Goal: Communication & Community: Answer question/provide support

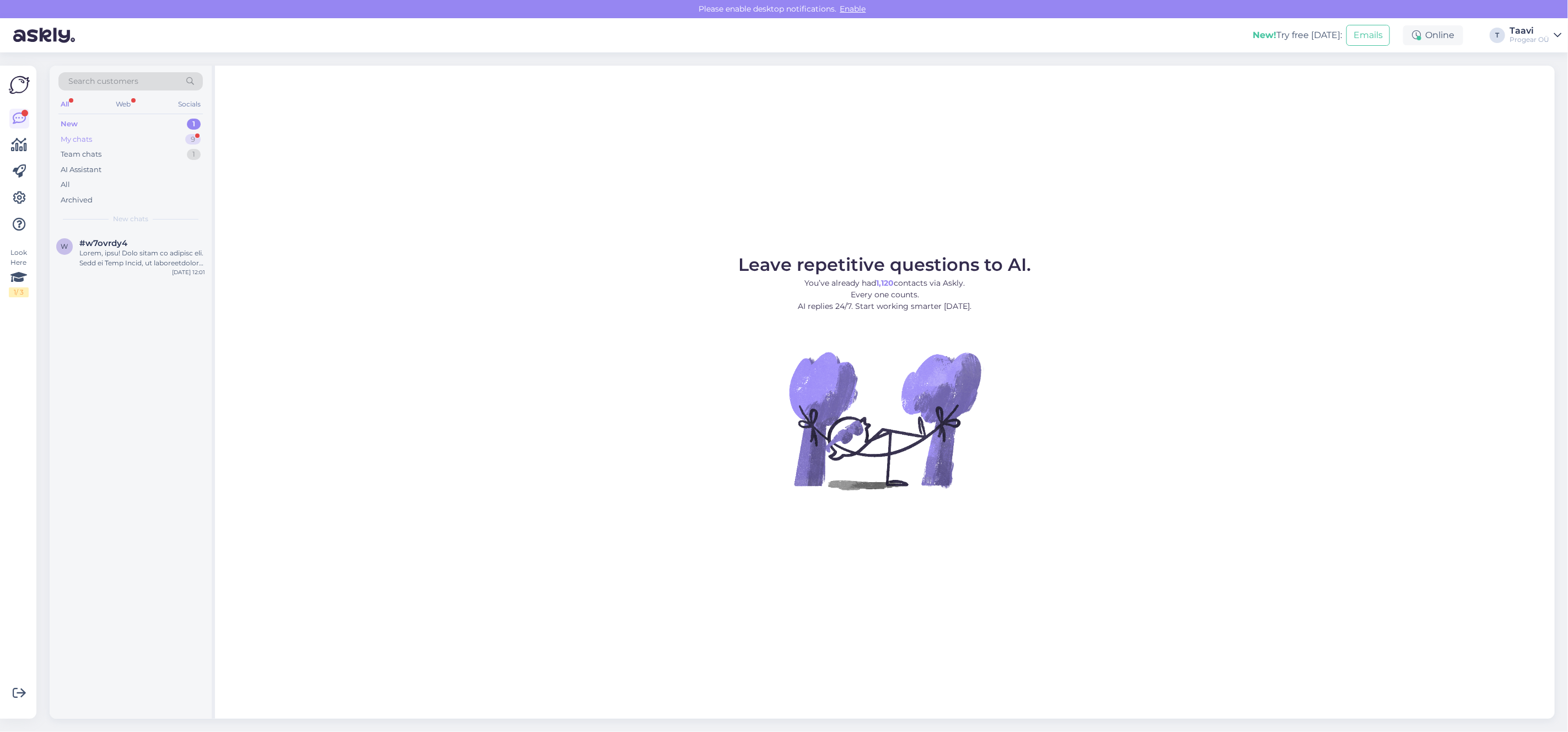
click at [142, 135] on div "My chats 9" at bounding box center [130, 139] width 144 height 15
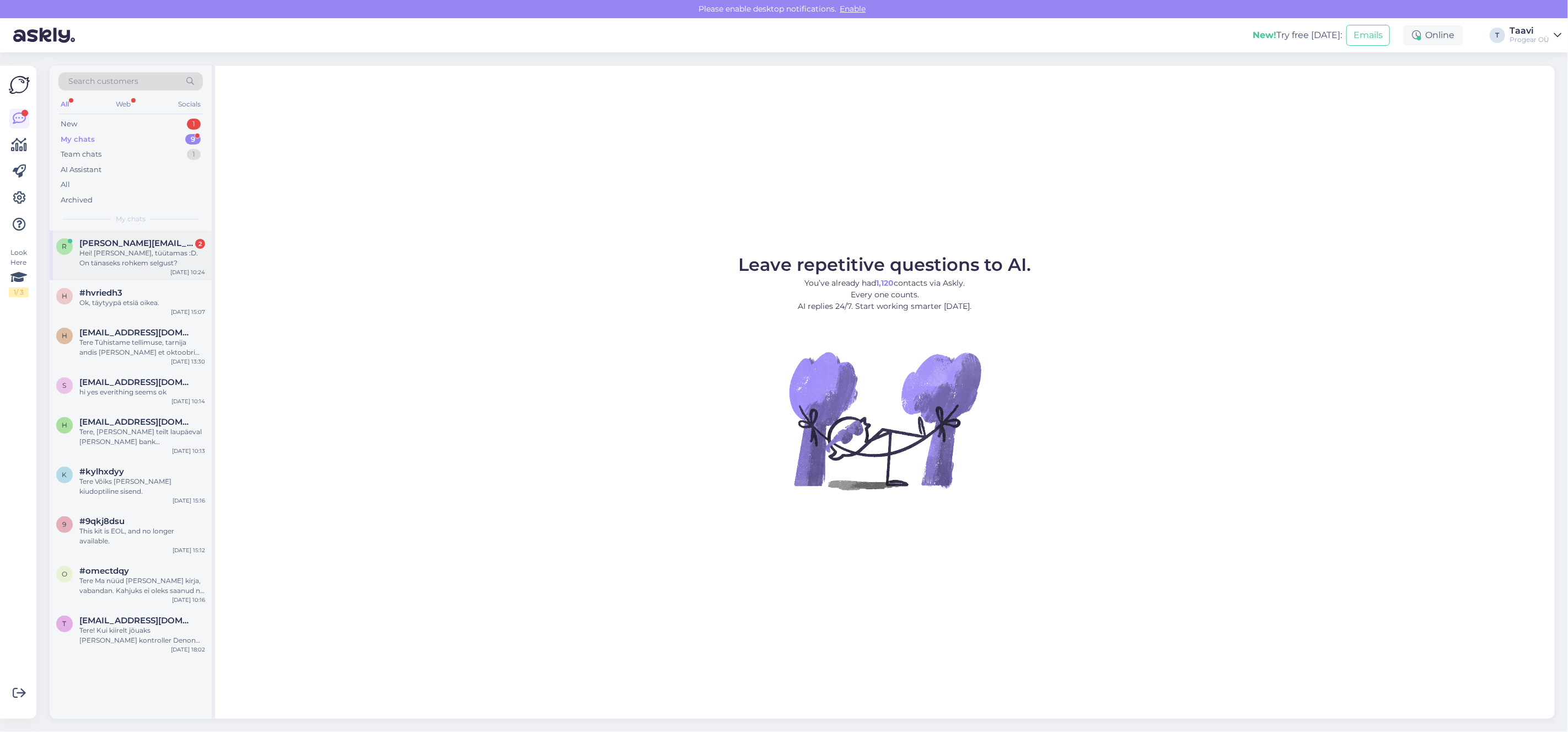
click at [152, 254] on div "Hei! [PERSON_NAME], tüütamas :D. On tänaseks rohkem selgust?" at bounding box center [142, 258] width 126 height 20
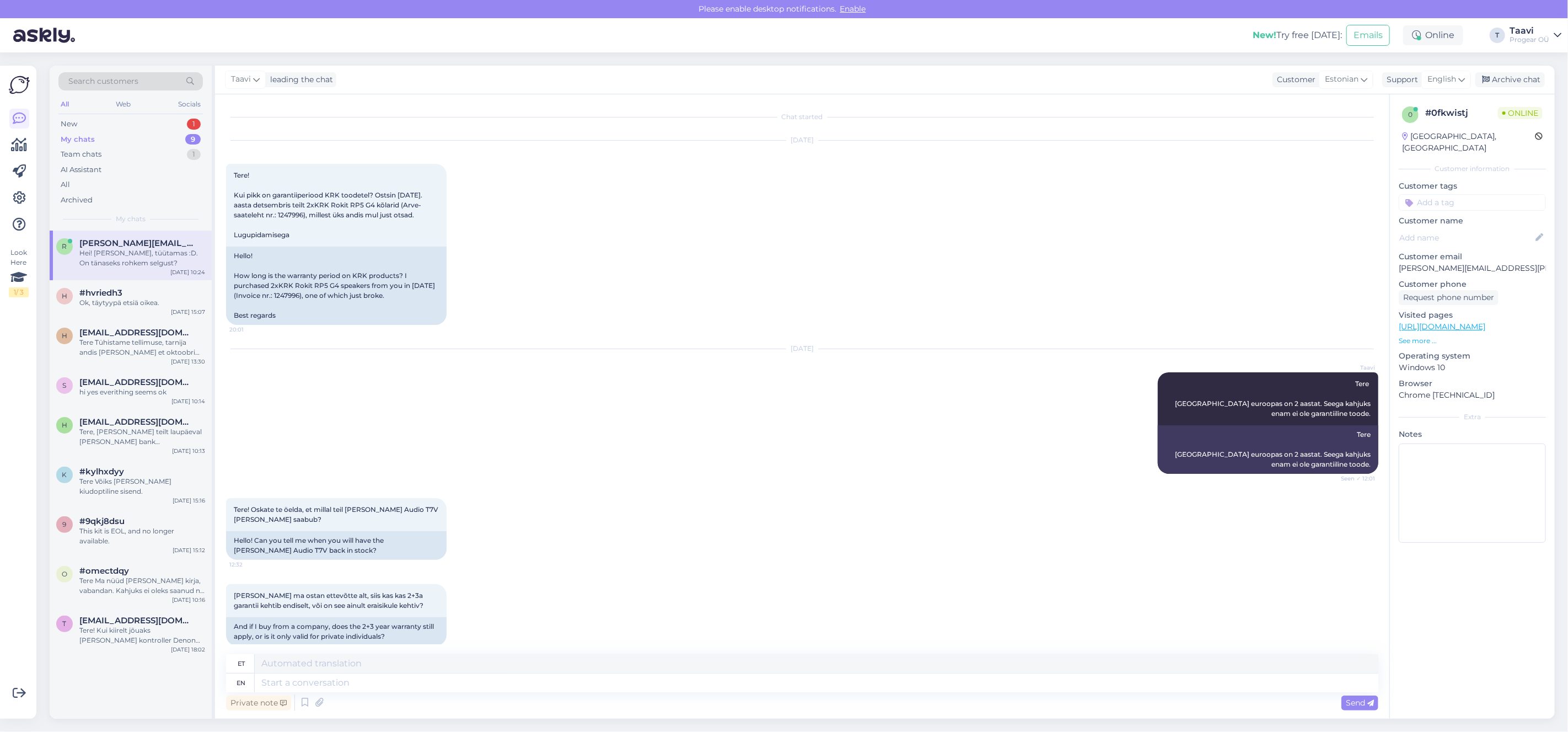
scroll to position [2033, 0]
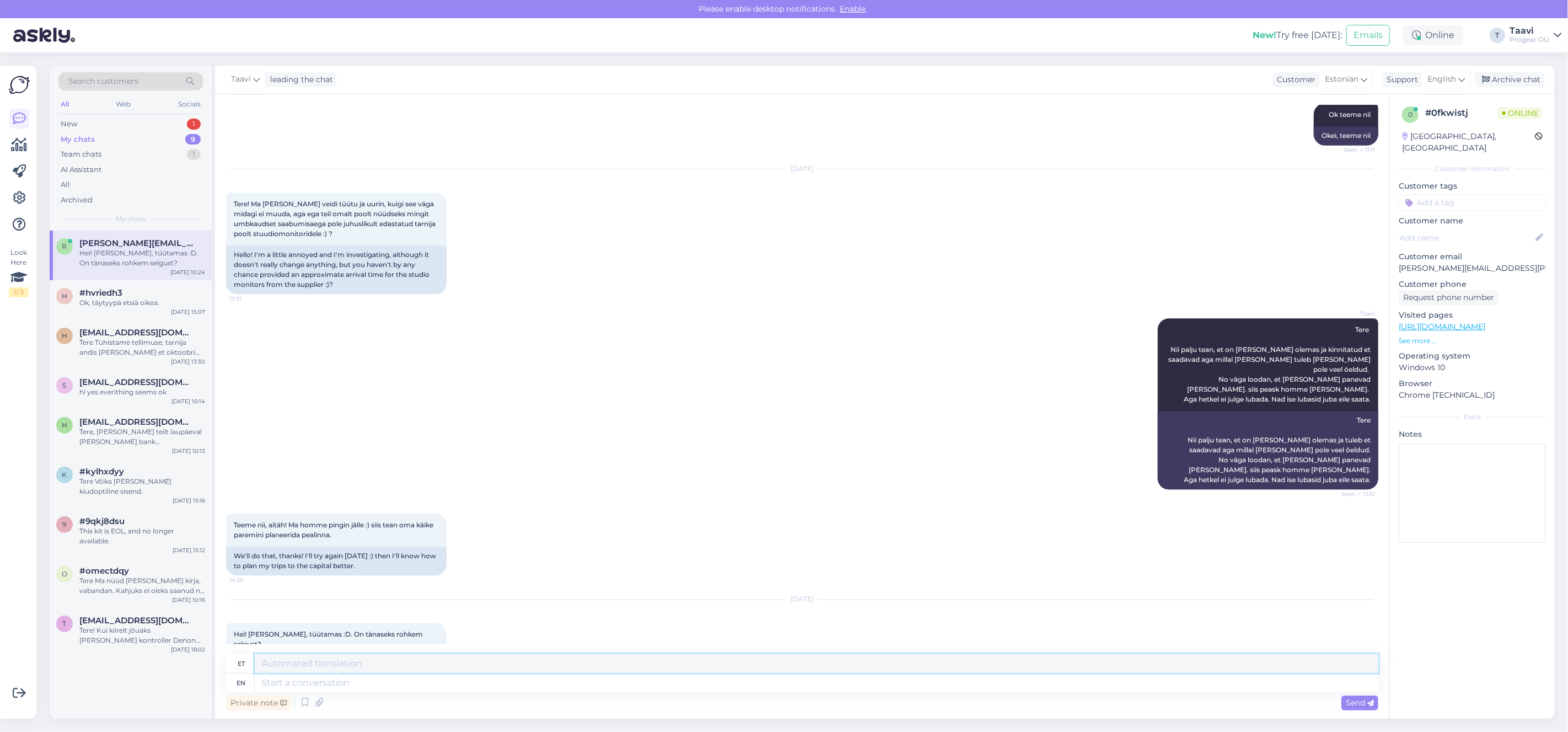
click at [349, 667] on textarea at bounding box center [816, 663] width 1124 height 19
click at [339, 688] on textarea at bounding box center [816, 683] width 1124 height 19
type textarea "Tere"
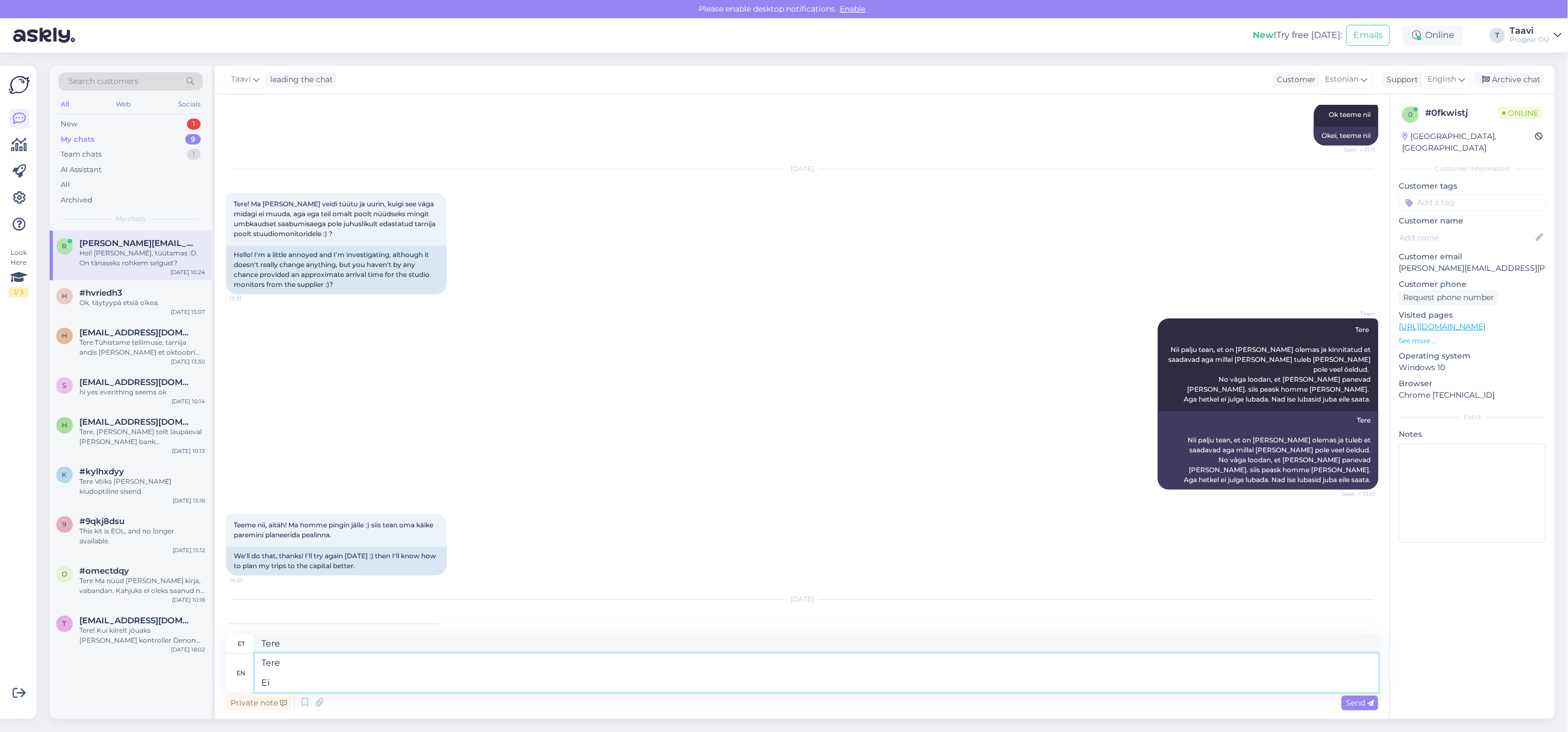
type textarea "Tere Ei"
type textarea "Tere Ei ole"
type textarea "Tere Ei ole kahjuks h"
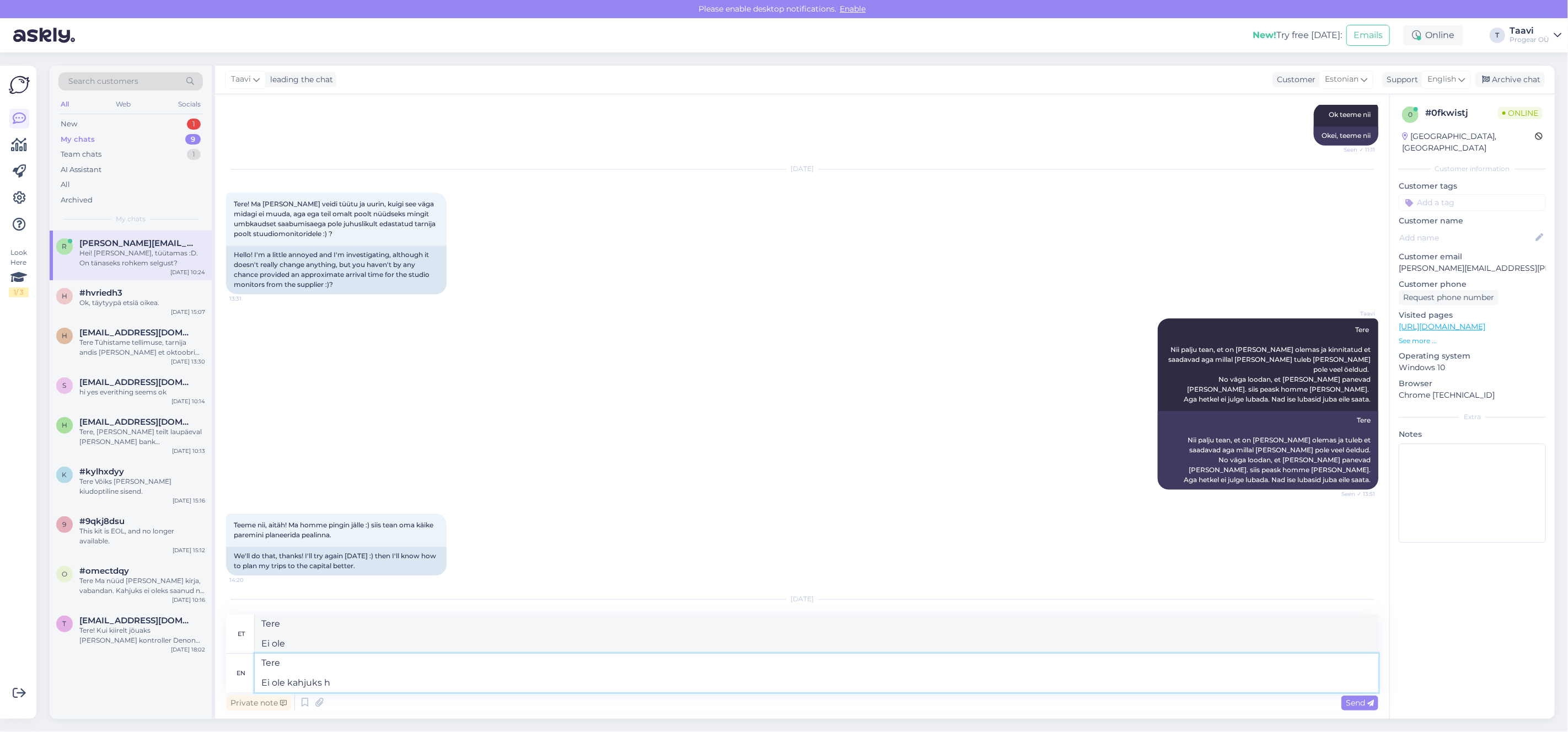
type textarea "Tere Ei ole kahjuks"
type textarea "Tere Ei ole kahjuks hetkel"
type textarea "Tere Ei ole kahjuks hetkel, k"
type textarea "Tere Ei ole kahjuks hetkel,"
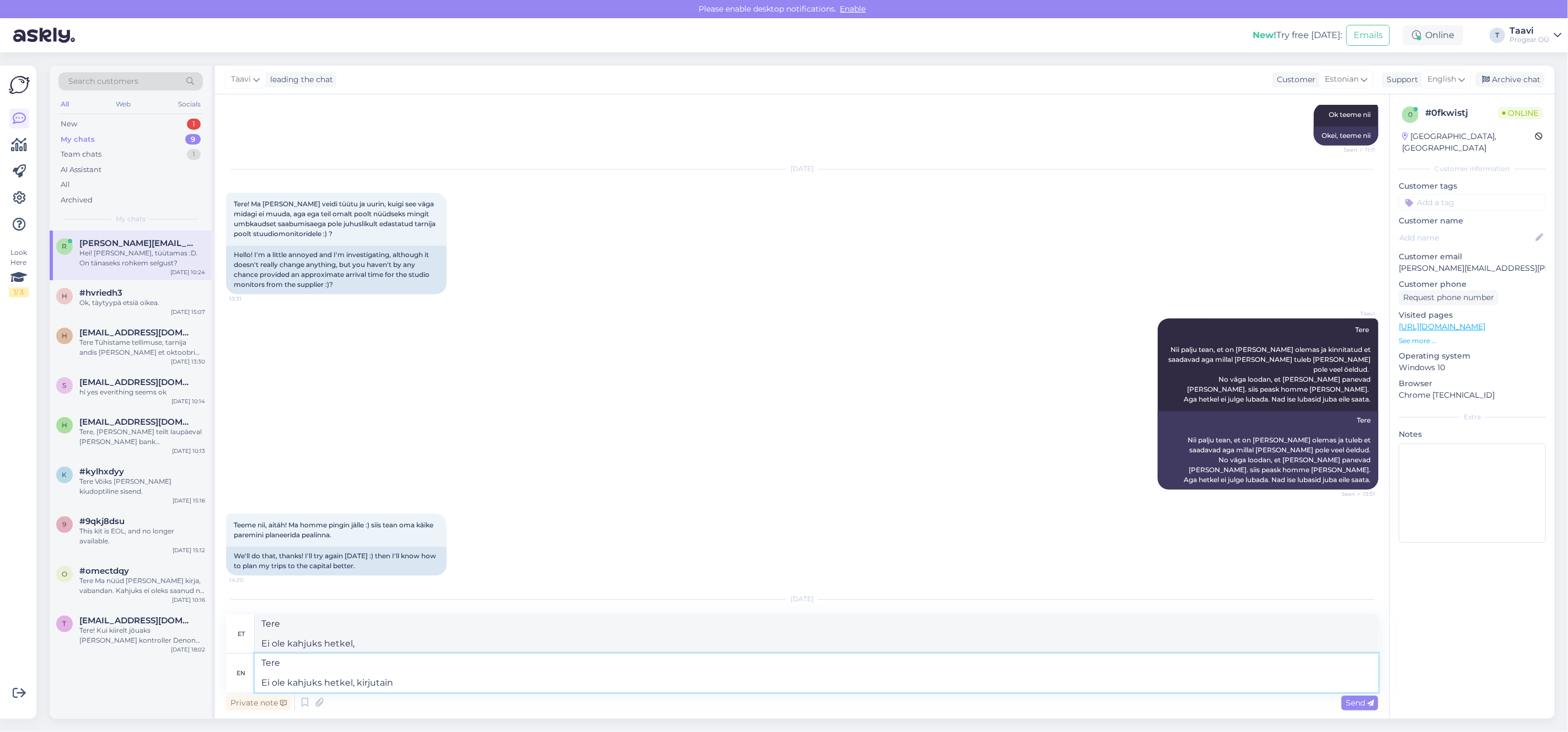
type textarea "Tere Ei ole kahjuks hetkel, kirjutain"
type textarea "Tere Ei ole kahjuks hetkel, kirjutain siin"
type textarea "Tere Ei ole kahjuks hetkel, kirjutain siin hommikul t"
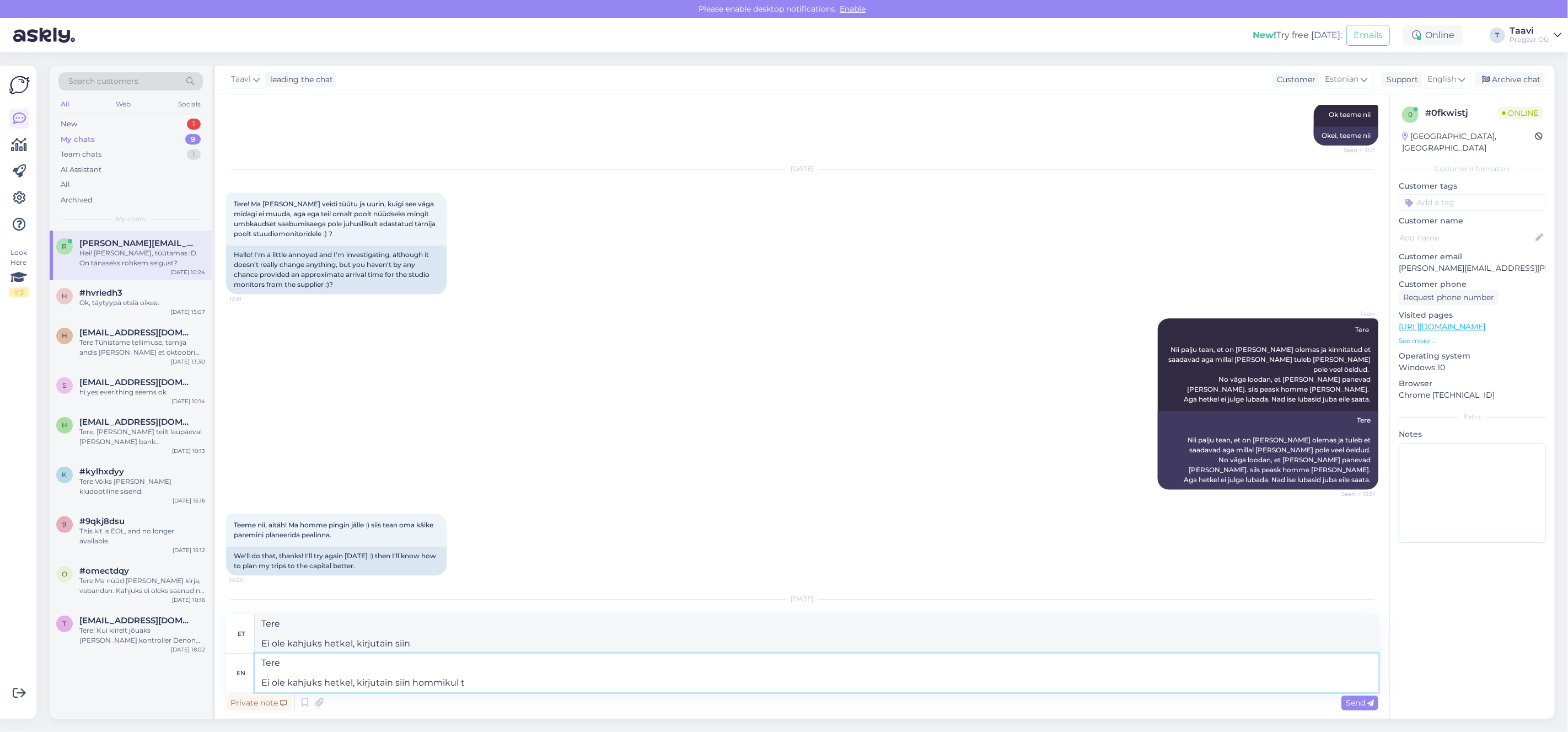
type textarea "Tere Ei ole kahjuks hetkel, kirjutain siin hommikul"
type textarea "Tere Ei ole kahjuks hetkel, kirjutain siin hommikul tarnija"
type textarea "Tere Ei ole kahjuks hetkel, kirjutain siin hommikul tarnijale"
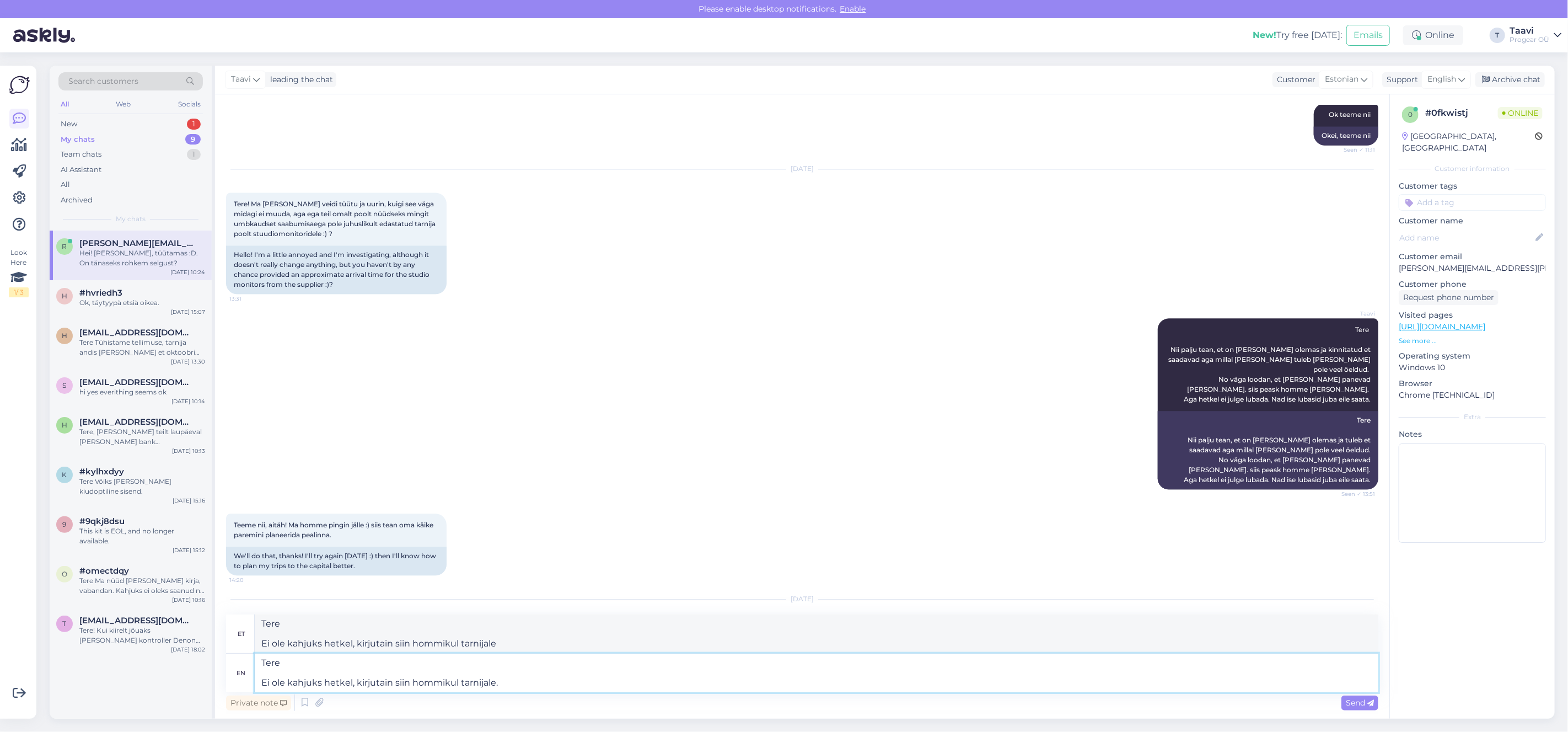
type textarea "Tere Ei ole kahjuks hetkel, kirjutain siin hommikul tarnijale. o"
type textarea "Tere Ei ole kahjuks hetkel, kirjutain siin hommikul tarnijale."
type textarea "Tere Ei ole kahjuks hetkel, kirjutain siin hommikul tarnijale. Ootan v"
type textarea "Tere Ei ole kahjuks hetkel, kirjutain siin hommikul tarnijale. [GEOGRAPHIC_DATA]"
type textarea "Tere Ei ole kahjuks hetkel, kirjutain siin hommikul tarnijale. Ootan vastust."
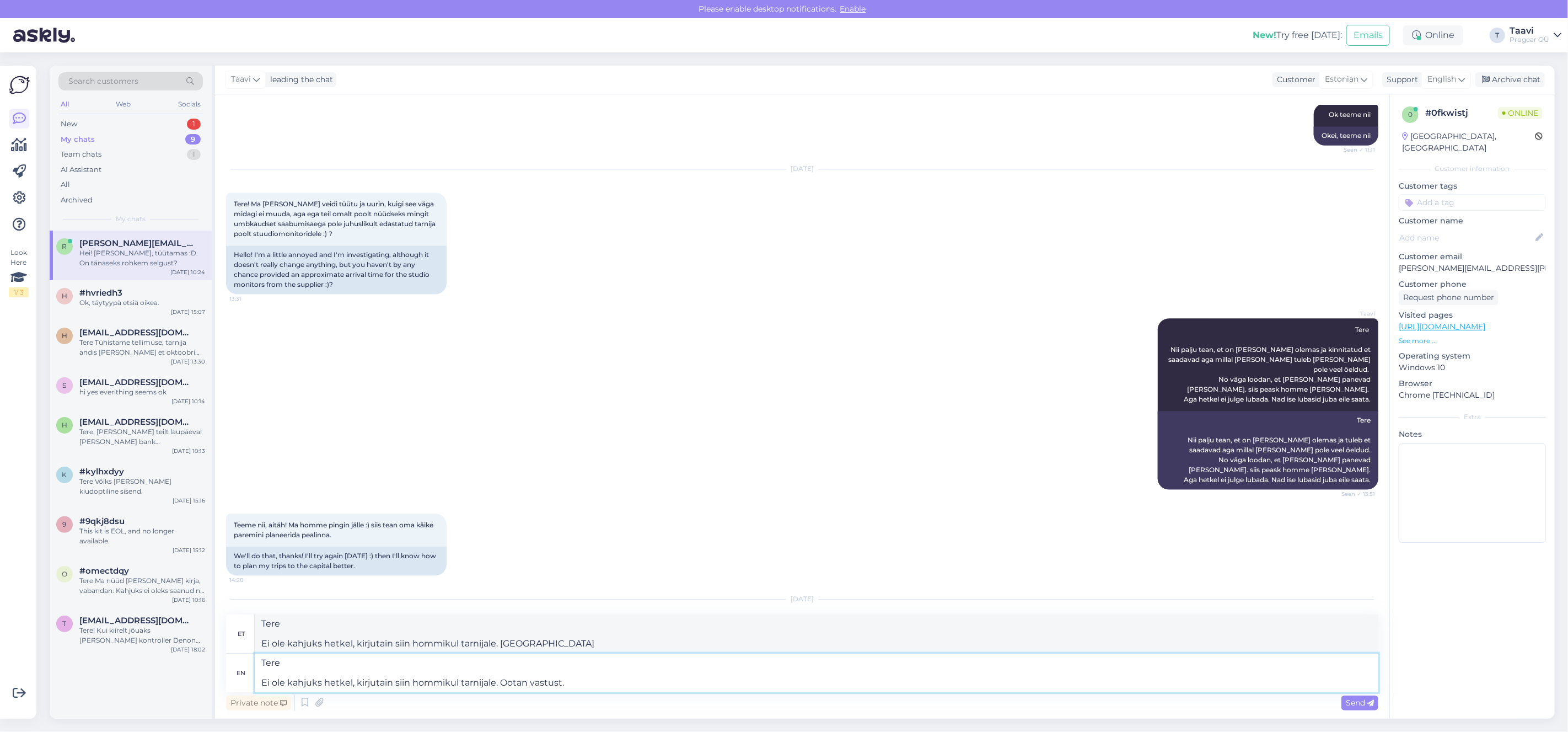
type textarea "Tere Ei ole kahjuks hetkel, kirjutain siin hommikul tarnijale. Ootan vastust."
type textarea "Tere Ei ole kahjuks hetkel, kirjutain siin hommikul tarnijale. Ootan vastust. K…"
type textarea "Tere Ei ole kahjuks hetkel, kirjutain siin hommikul tarnijale. Ootan vastust. […"
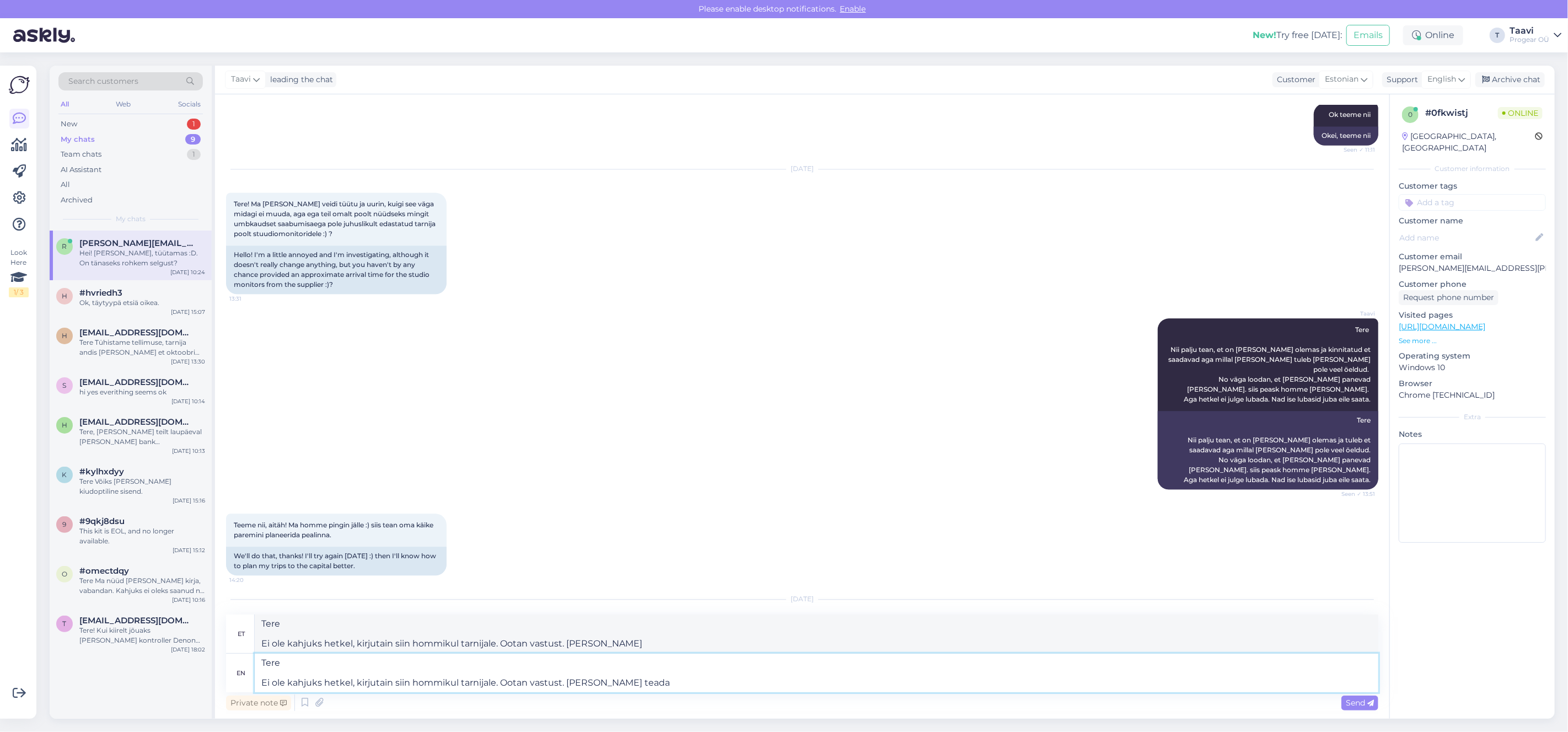
type textarea "Tere Ei ole kahjuks hetkel, kirjutain siin hommikul tarnijale. Ootan vastust. […"
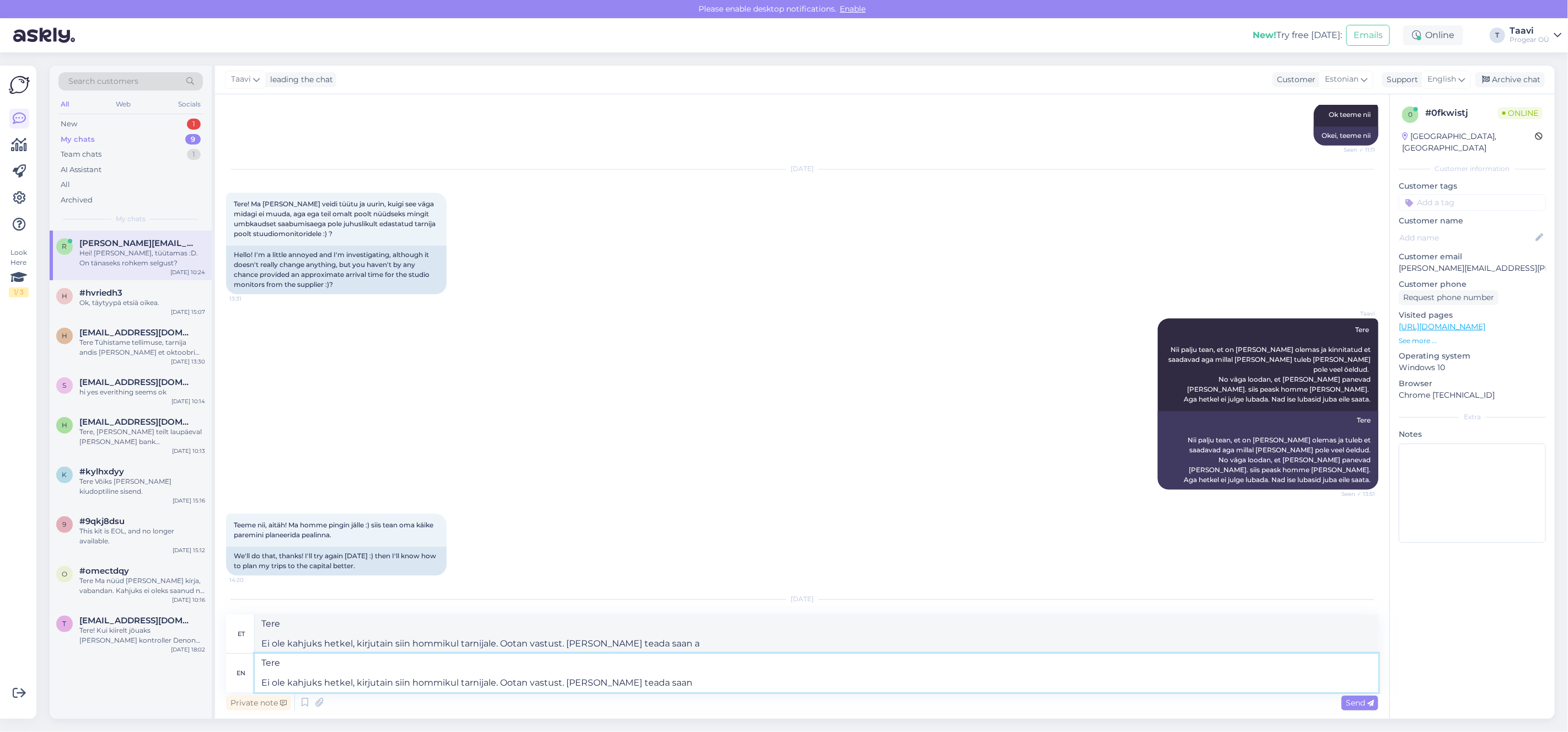
type textarea "Tere Ei ole kahjuks hetkel, kirjutain siin hommikul tarnijale. Ootan vastust. […"
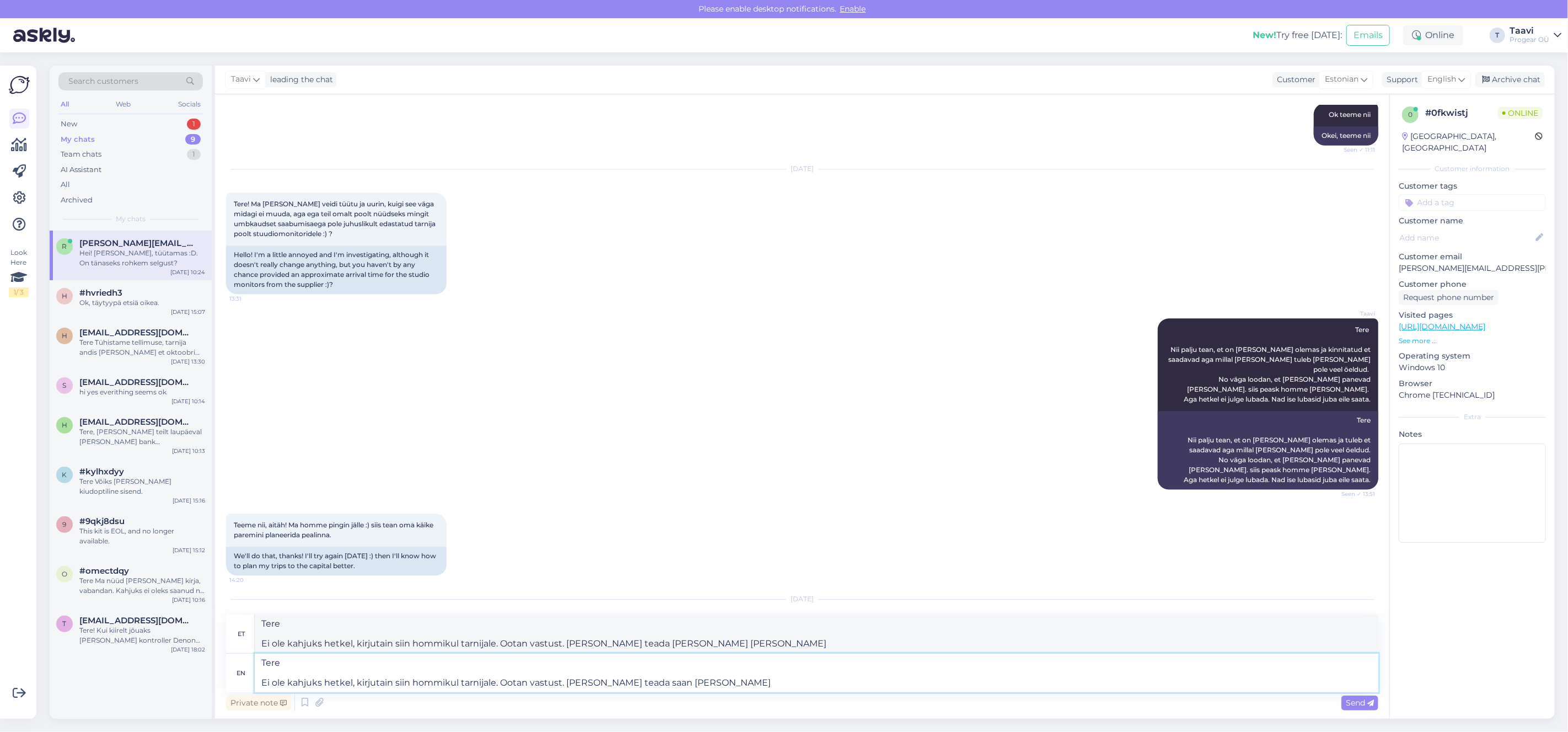
type textarea "Tere Ei ole kahjuks hetkel, kirjutain siin hommikul tarnijale. Ootan vastust. […"
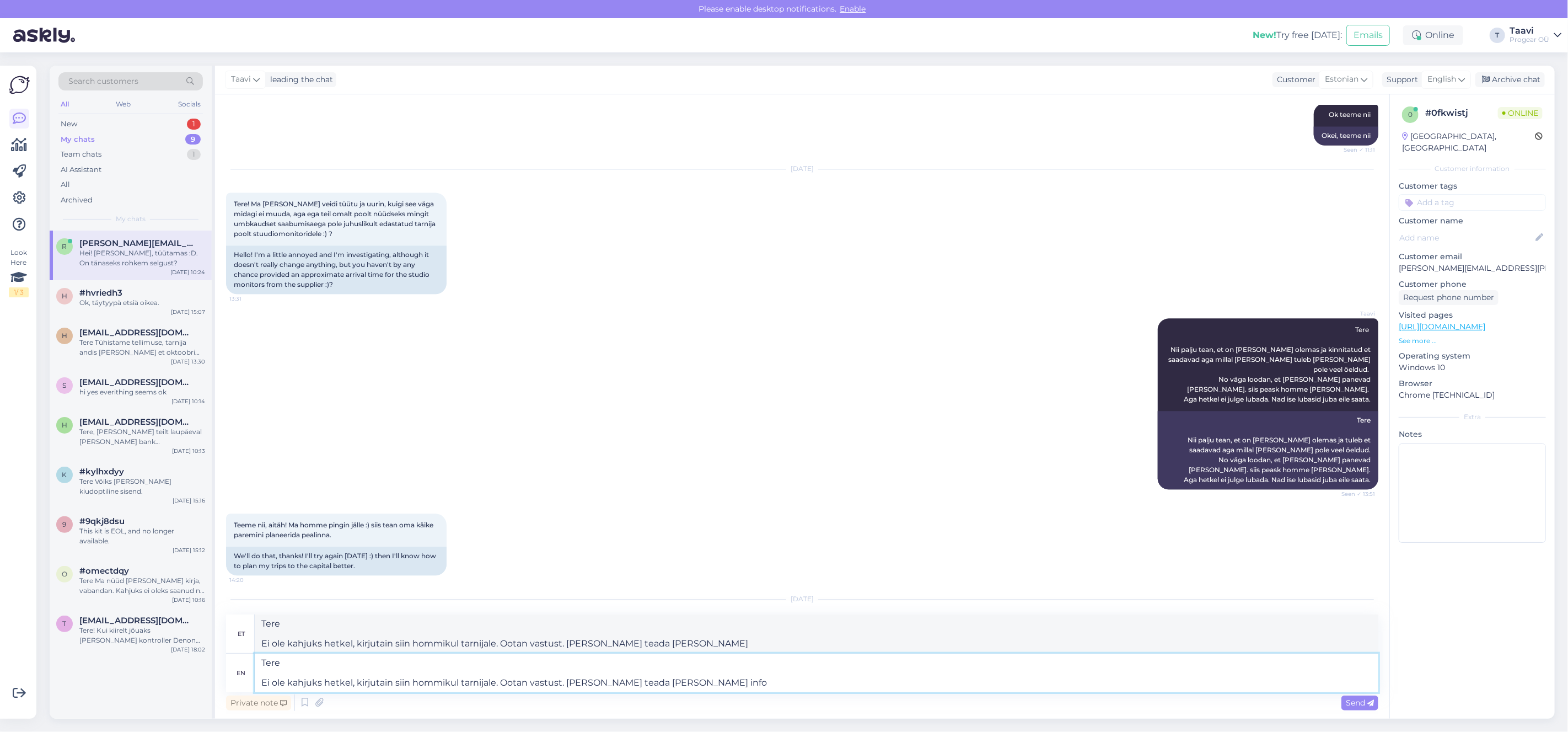
type textarea "Tere Ei ole kahjuks hetkel, kirjutain siin hommikul tarnijale. Ootan vastust. […"
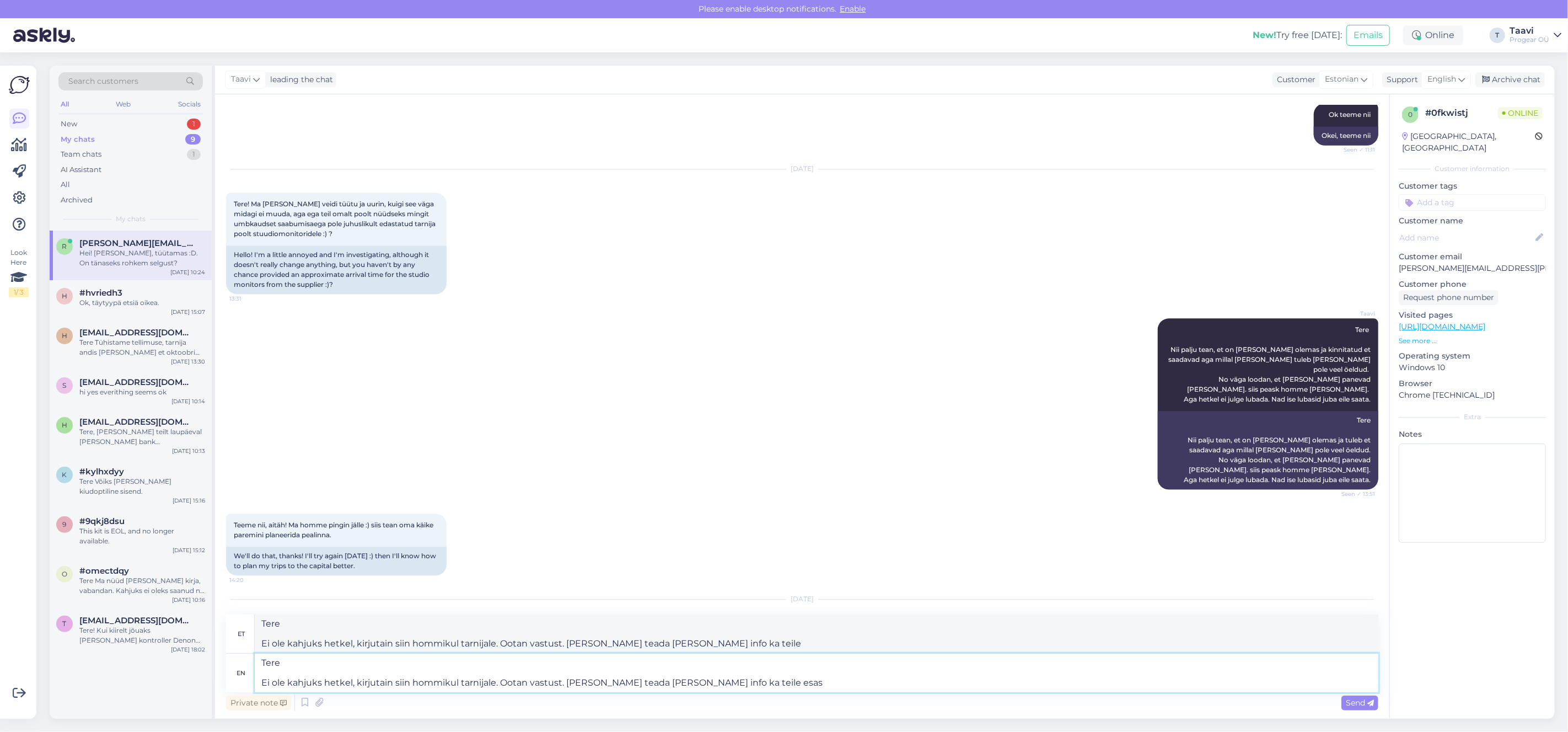
type textarea "Tere Ei ole kahjuks hetkel, kirjutain siin hommikul tarnijale. Ootan vastust. […"
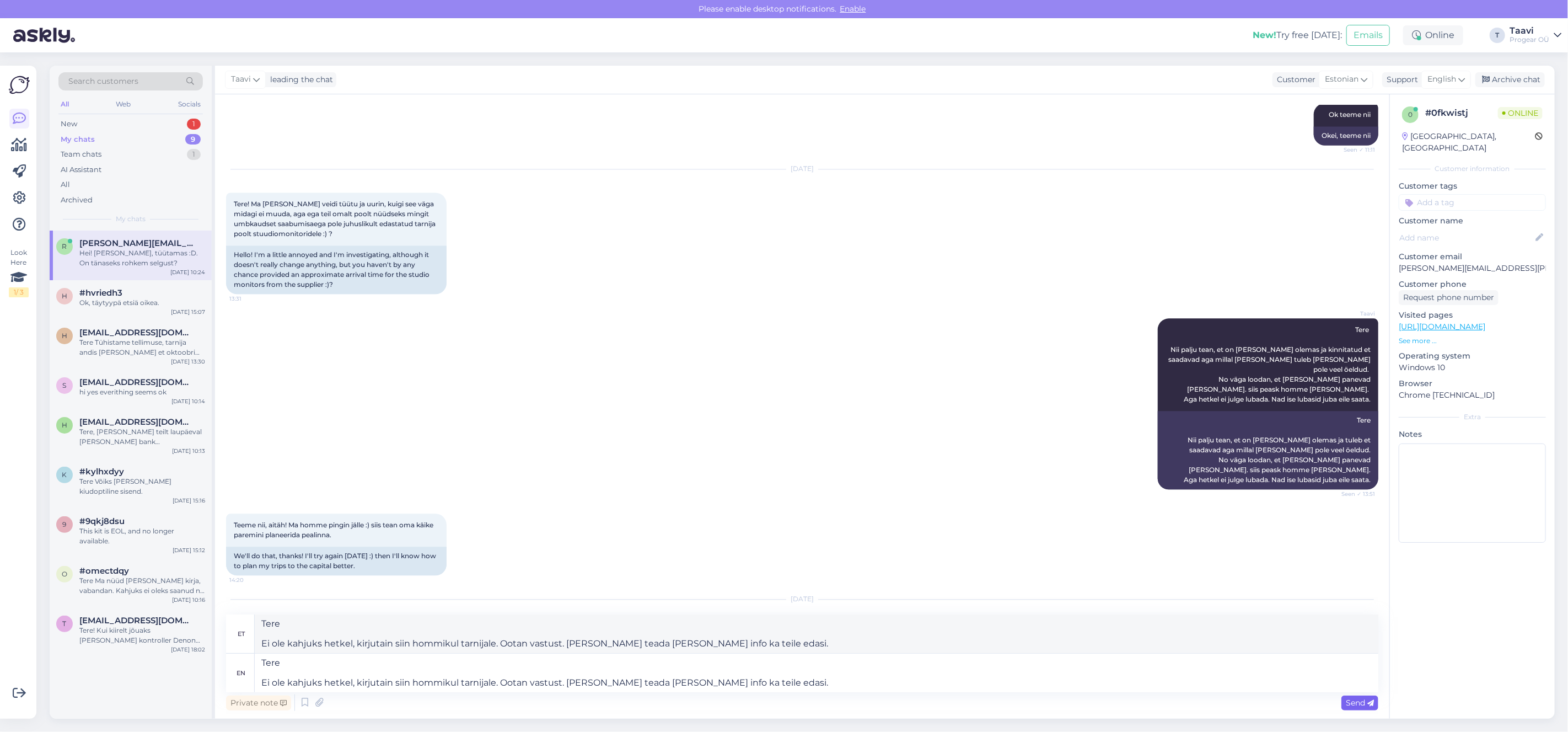
click at [1348, 706] on span "Send" at bounding box center [1360, 703] width 28 height 10
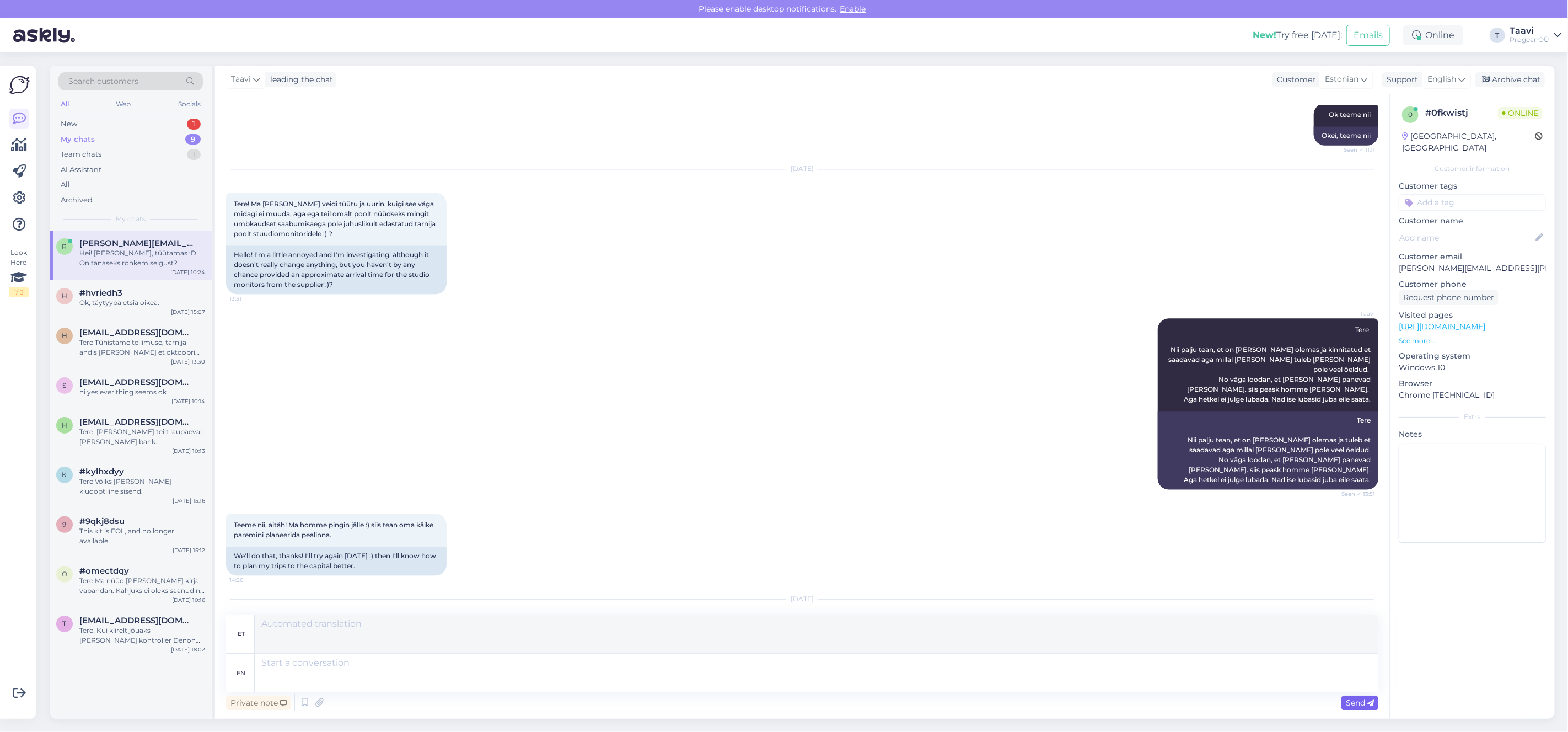
scroll to position [2159, 0]
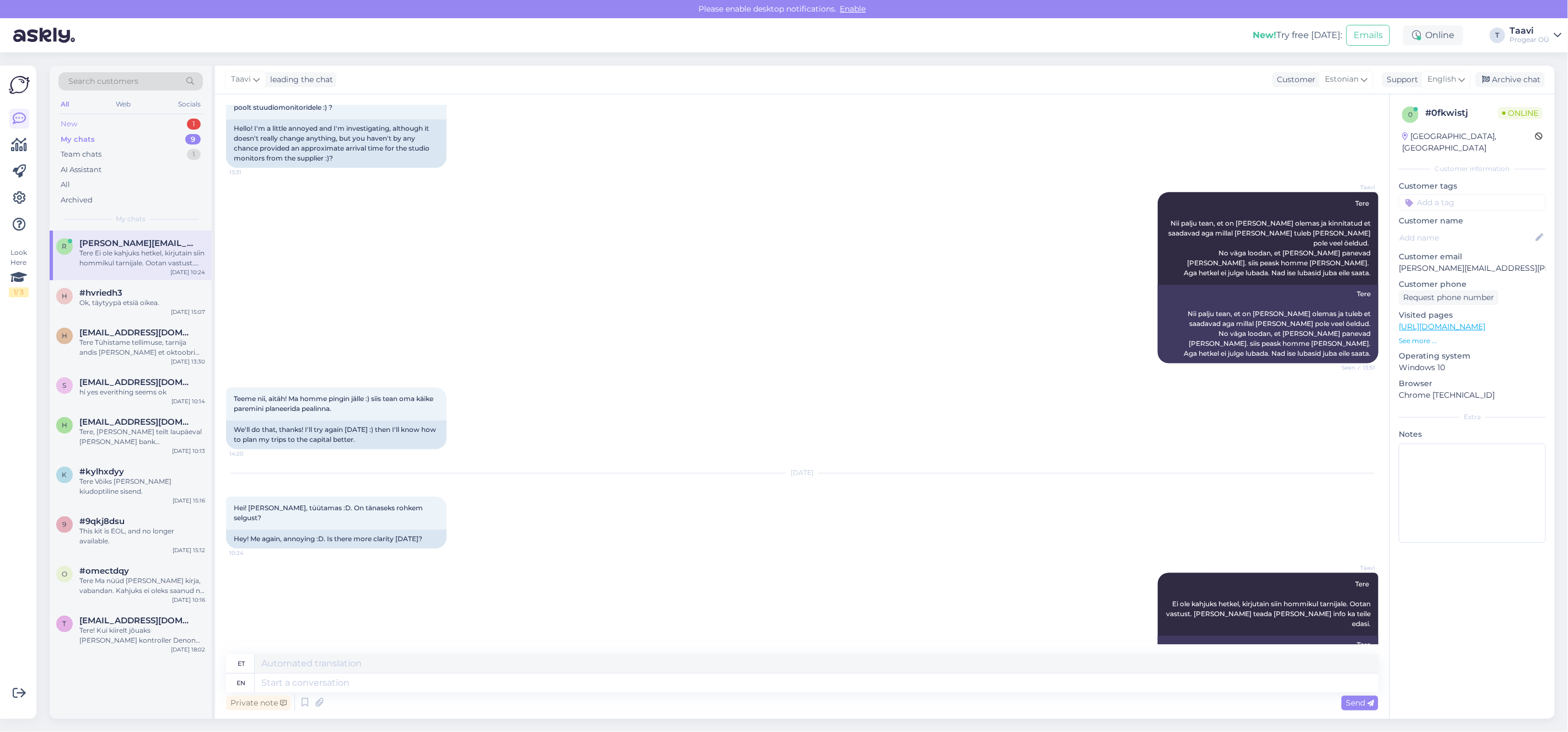
click at [117, 124] on div "New 1" at bounding box center [130, 124] width 144 height 15
